Goal: Task Accomplishment & Management: Manage account settings

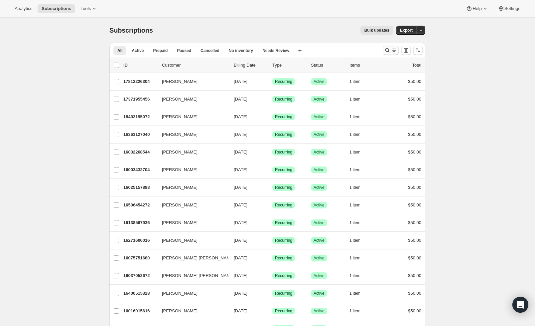
click at [388, 52] on icon "Search and filter results" at bounding box center [387, 50] width 7 height 7
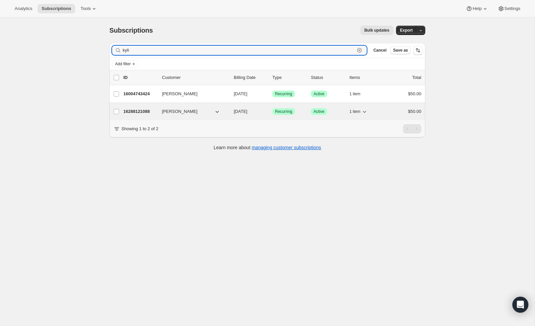
type input "kyli"
click at [287, 113] on span "Recurring" at bounding box center [283, 111] width 17 height 5
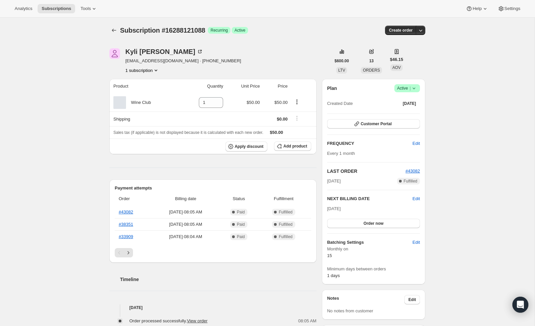
click at [409, 85] on span "Active |" at bounding box center [407, 88] width 20 height 7
click at [406, 97] on button "Pause subscription" at bounding box center [406, 101] width 42 height 11
